Goal: Information Seeking & Learning: Learn about a topic

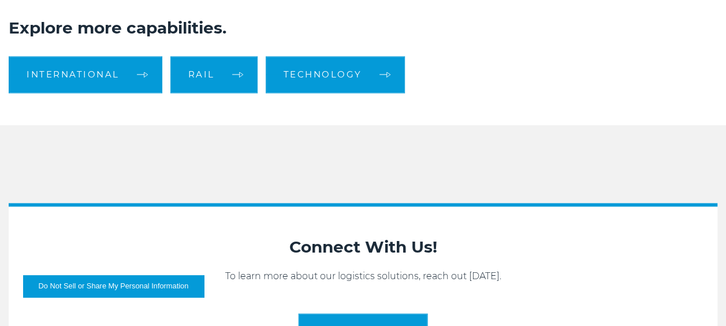
scroll to position [898, 0]
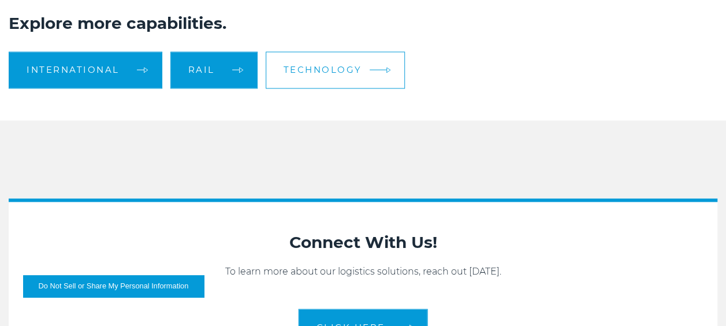
click at [338, 74] on span "Technology" at bounding box center [322, 69] width 78 height 9
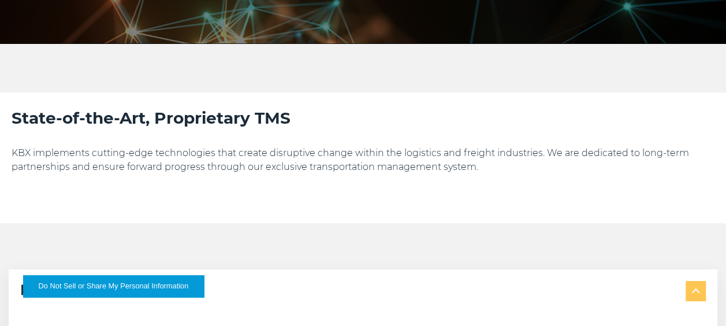
scroll to position [185, 0]
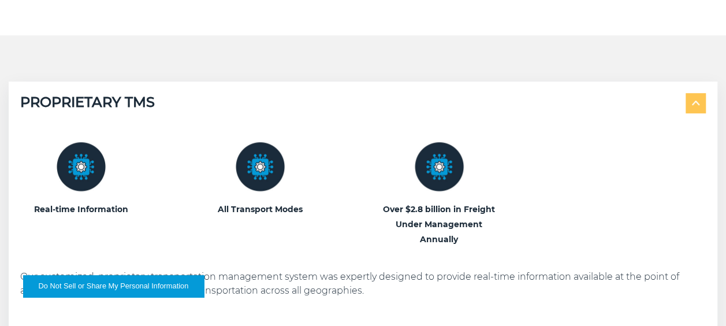
scroll to position [380, 0]
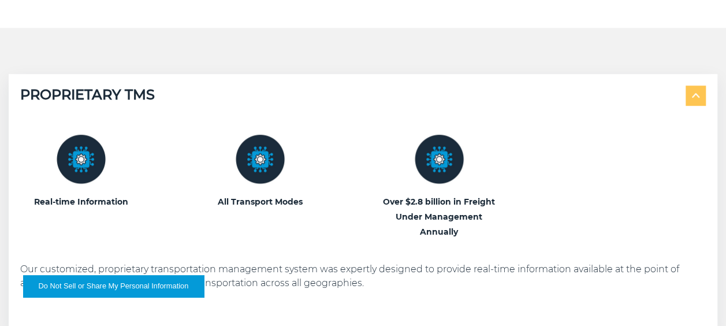
click at [263, 171] on img at bounding box center [259, 158] width 49 height 49
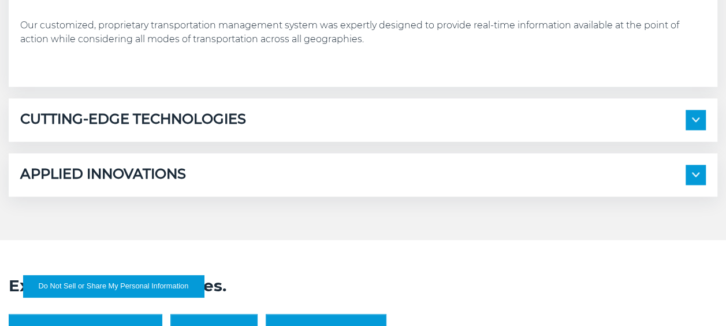
scroll to position [623, 0]
click at [691, 123] on span at bounding box center [695, 120] width 20 height 20
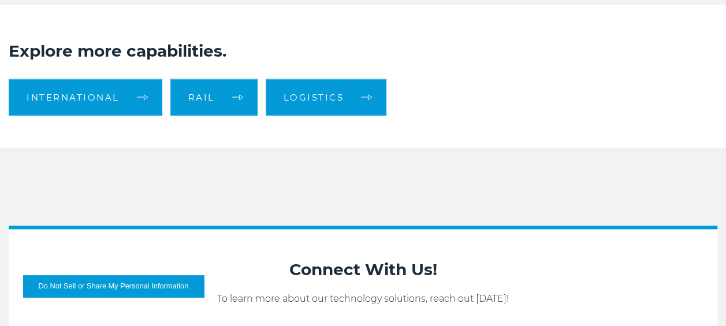
scroll to position [1072, 0]
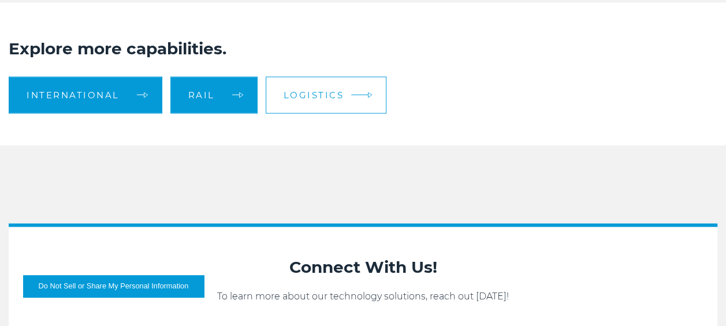
click at [327, 97] on span "Logistics" at bounding box center [313, 94] width 61 height 9
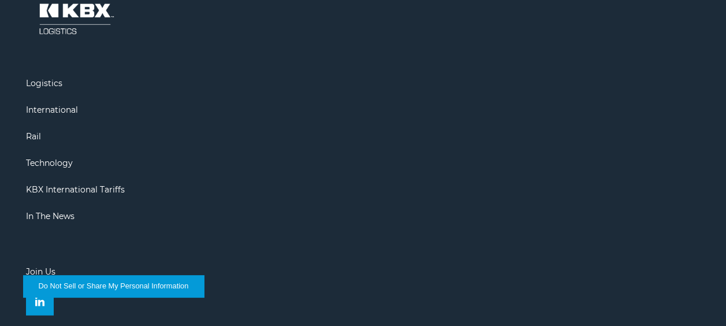
scroll to position [1357, 0]
